Goal: Complete application form

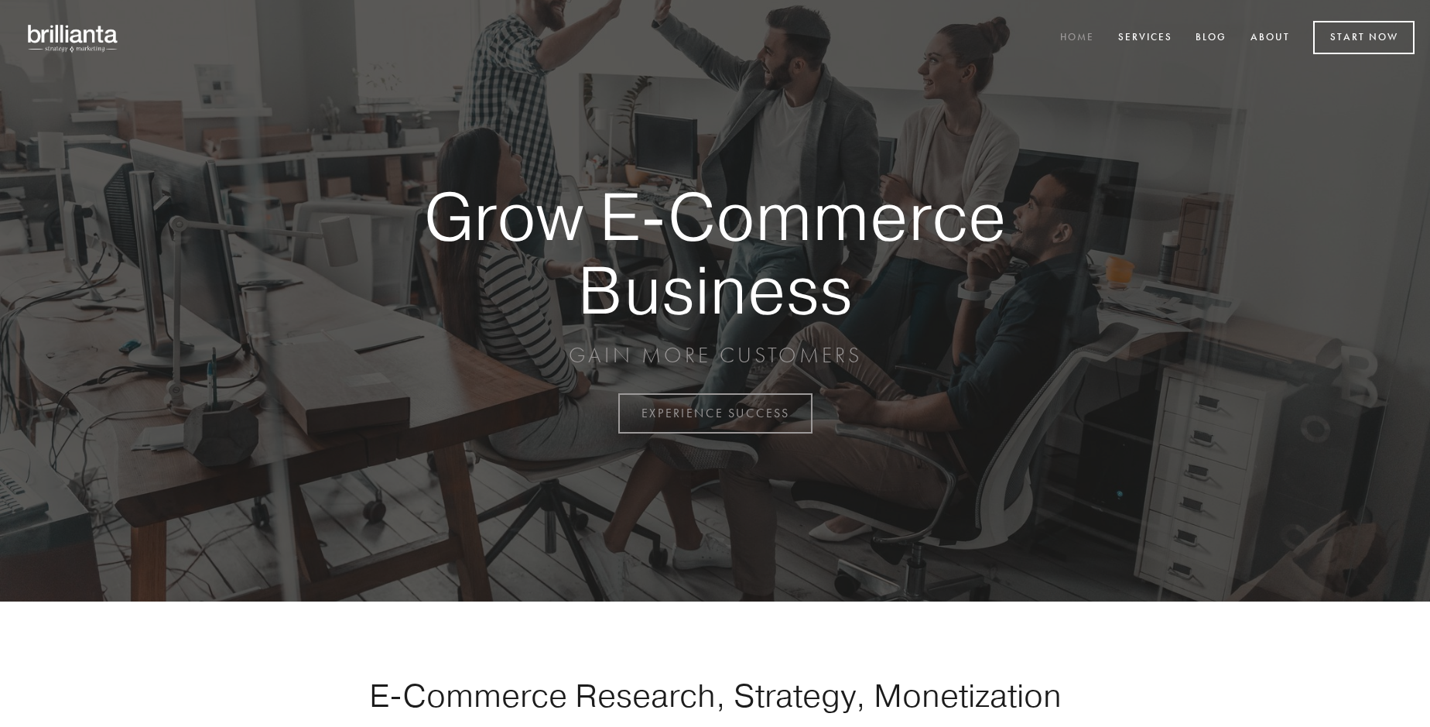
scroll to position [4057, 0]
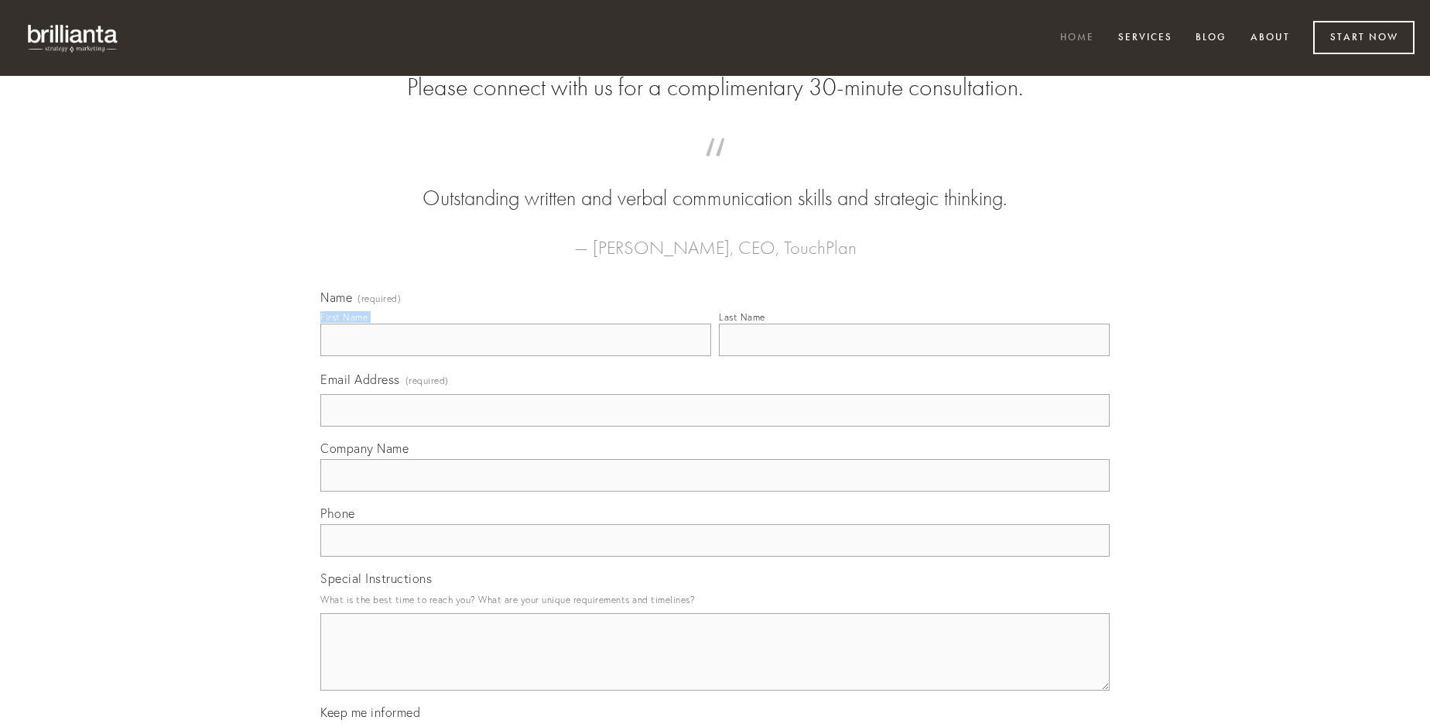
type input "[PERSON_NAME]"
click at [914, 356] on input "Last Name" at bounding box center [914, 340] width 391 height 33
type input "[PERSON_NAME]"
click at [715, 426] on input "Email Address (required)" at bounding box center [714, 410] width 789 height 33
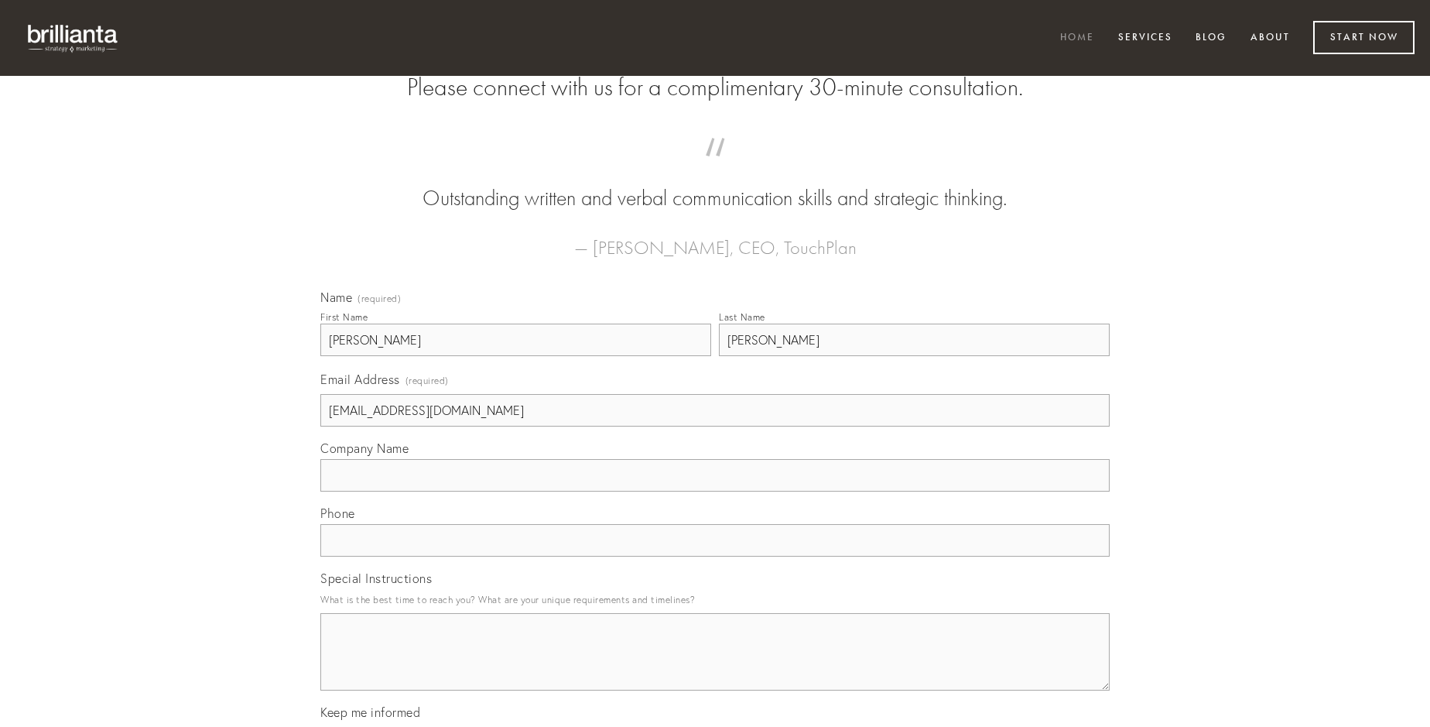
type input "[EMAIL_ADDRESS][DOMAIN_NAME]"
click at [715, 491] on input "Company Name" at bounding box center [714, 475] width 789 height 33
type input "adfero"
click at [715, 556] on input "text" at bounding box center [714, 540] width 789 height 33
click at [715, 666] on textarea "Special Instructions" at bounding box center [714, 651] width 789 height 77
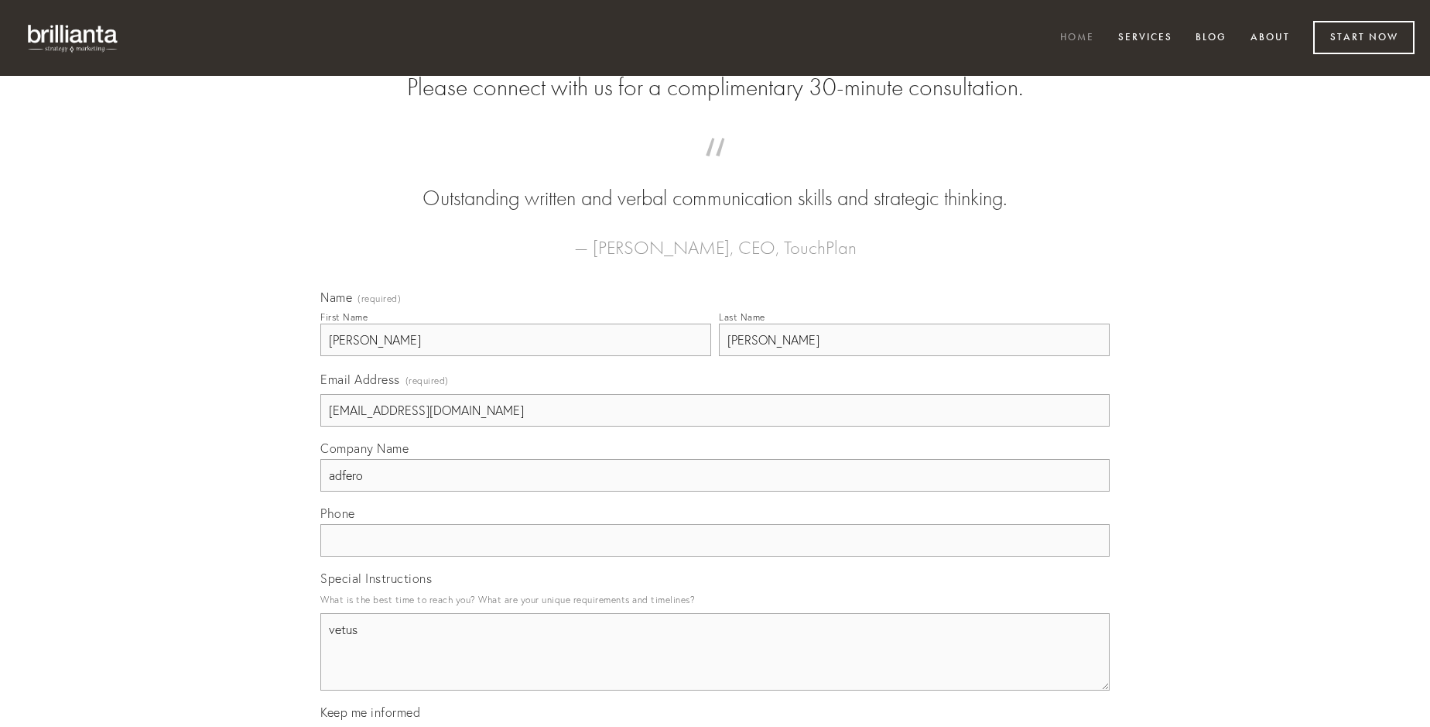
type textarea "vetus"
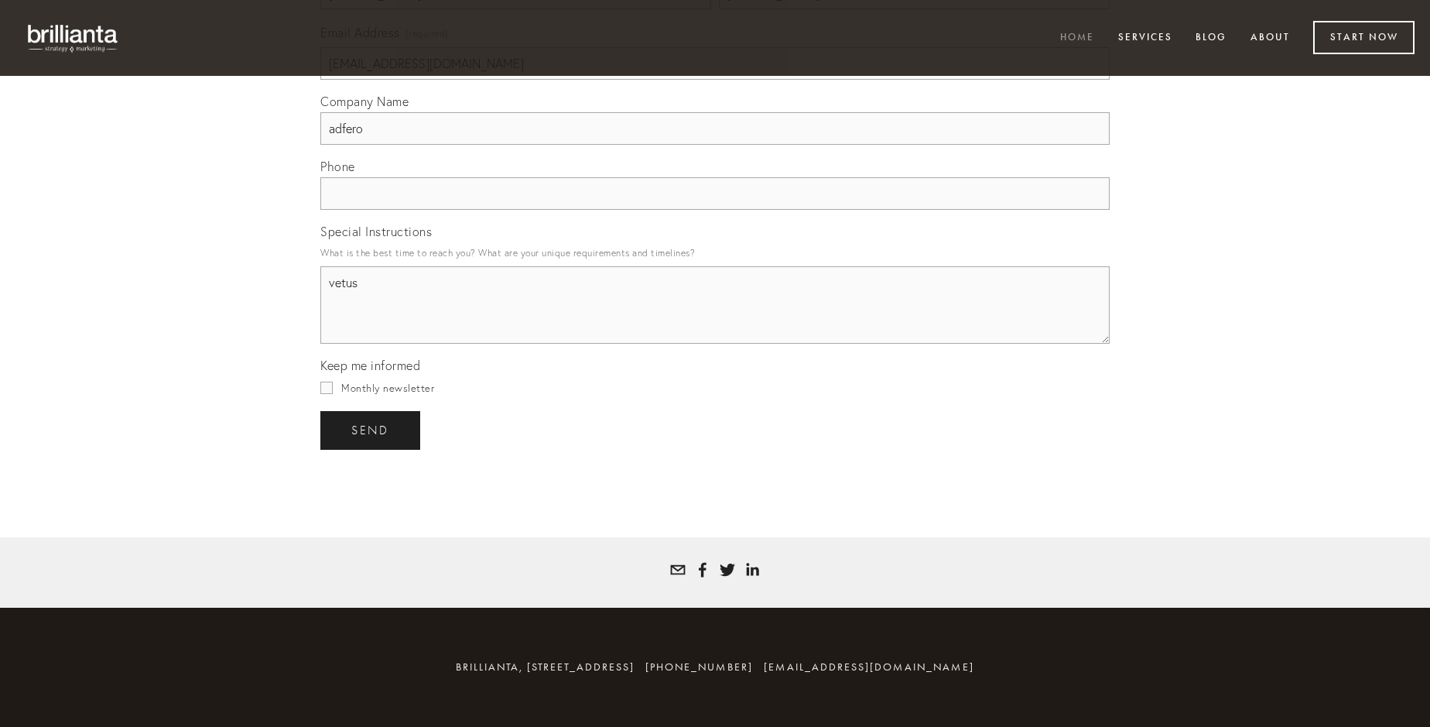
click at [372, 430] on span "send" at bounding box center [370, 430] width 38 height 14
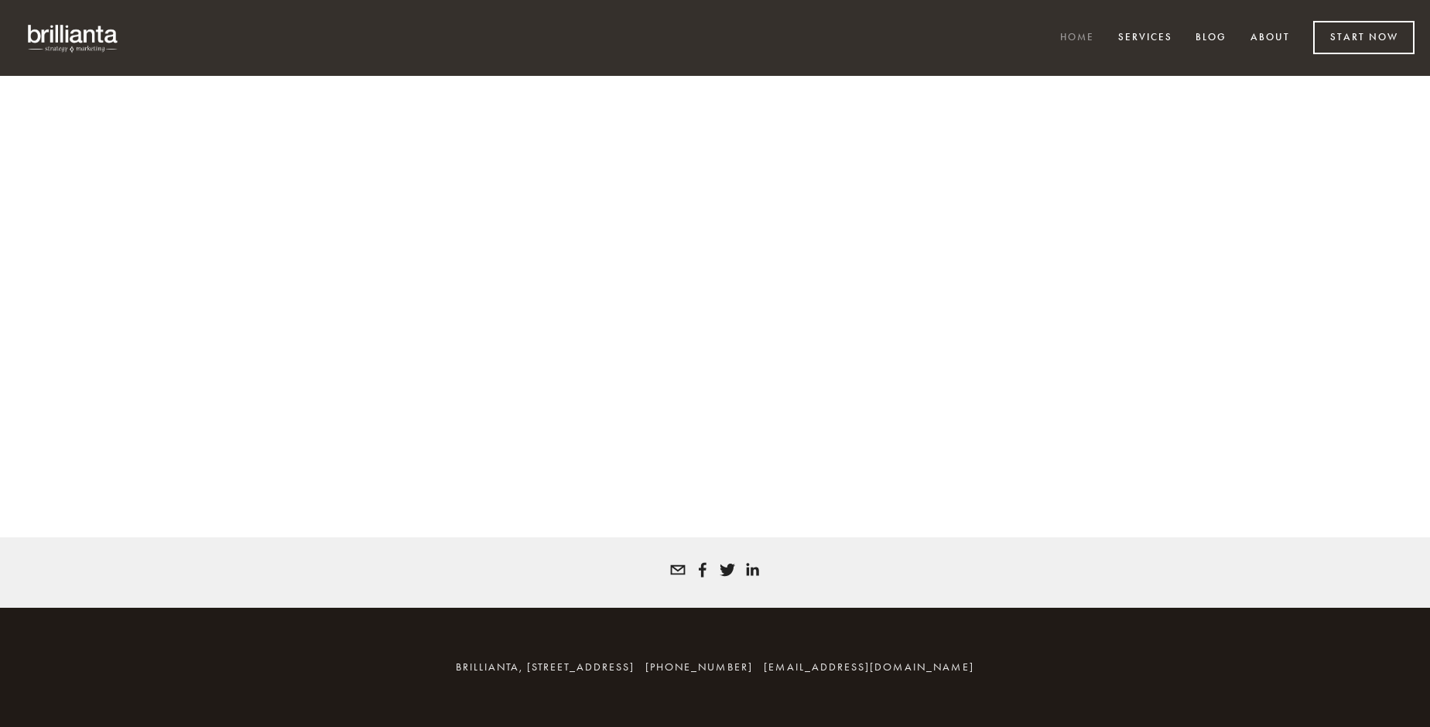
scroll to position [4036, 0]
